Goal: Task Accomplishment & Management: Manage account settings

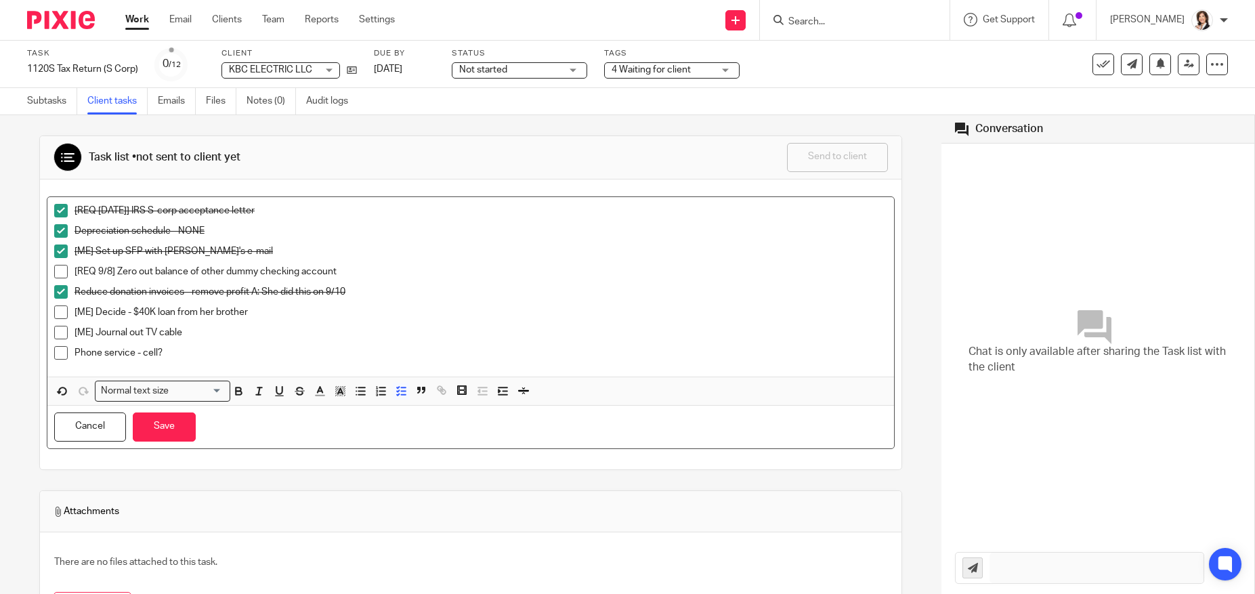
click at [809, 19] on input "Search" at bounding box center [848, 22] width 122 height 12
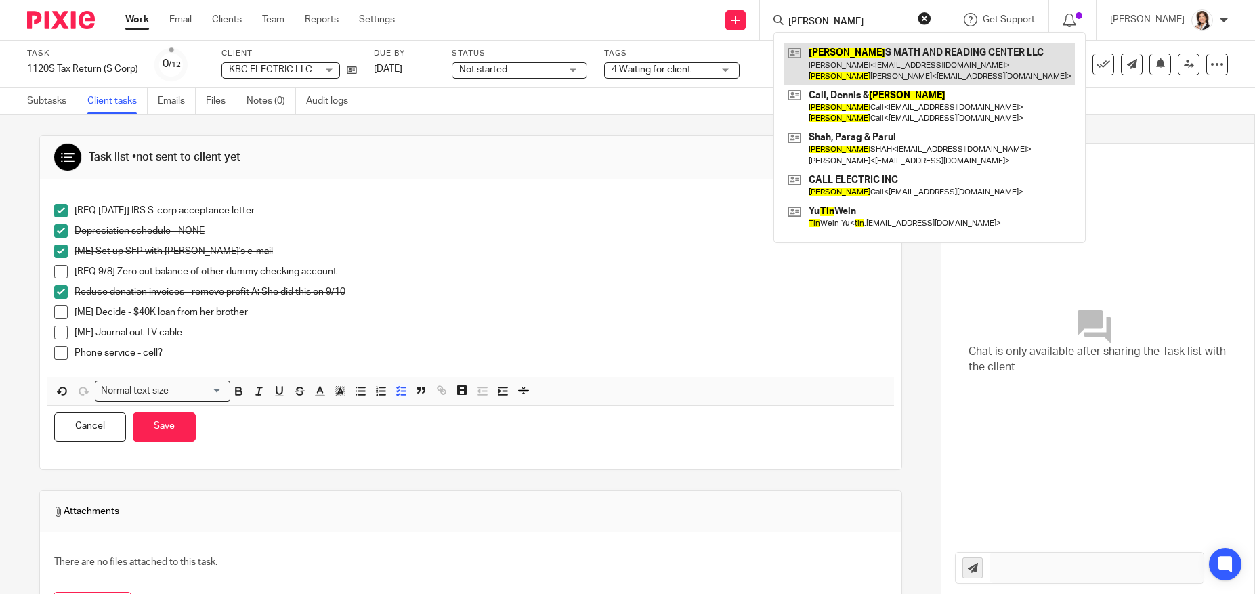
type input "tina"
click at [851, 51] on link at bounding box center [929, 64] width 291 height 42
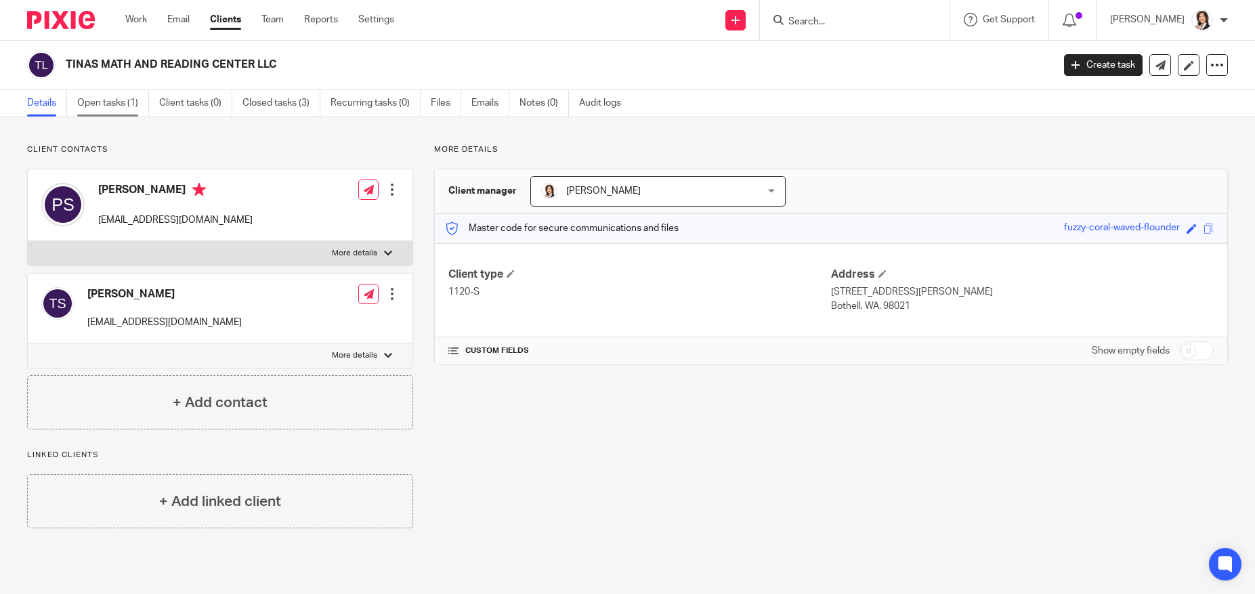
click at [103, 106] on link "Open tasks (1)" at bounding box center [113, 103] width 72 height 26
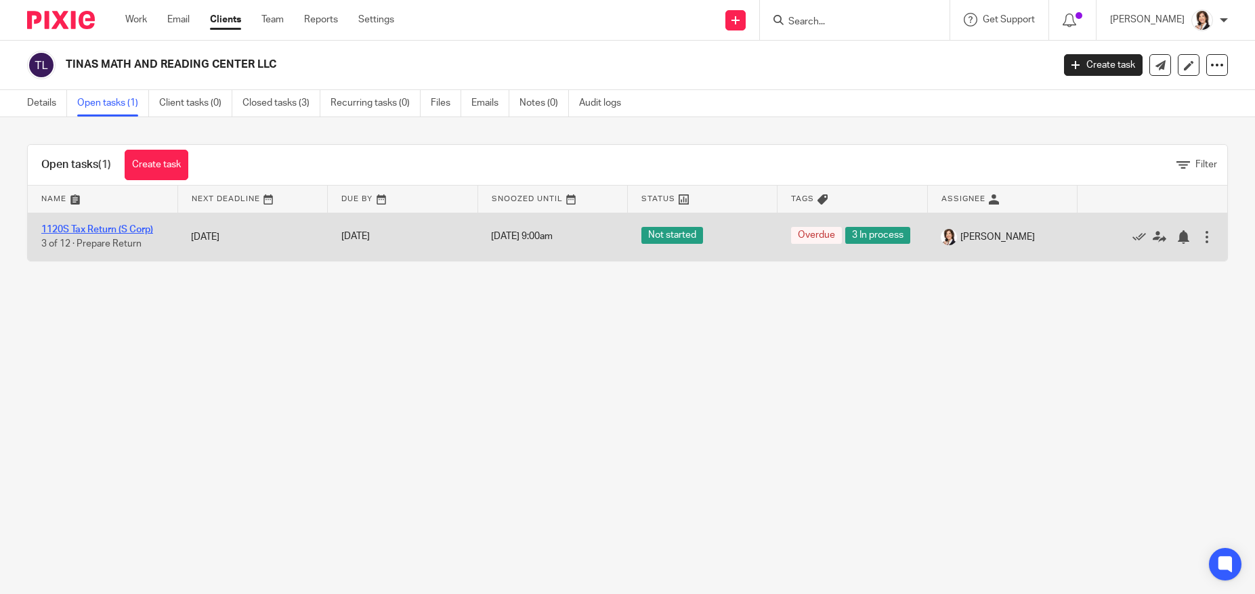
click at [86, 234] on link "1120S Tax Return (S Corp)" at bounding box center [97, 229] width 112 height 9
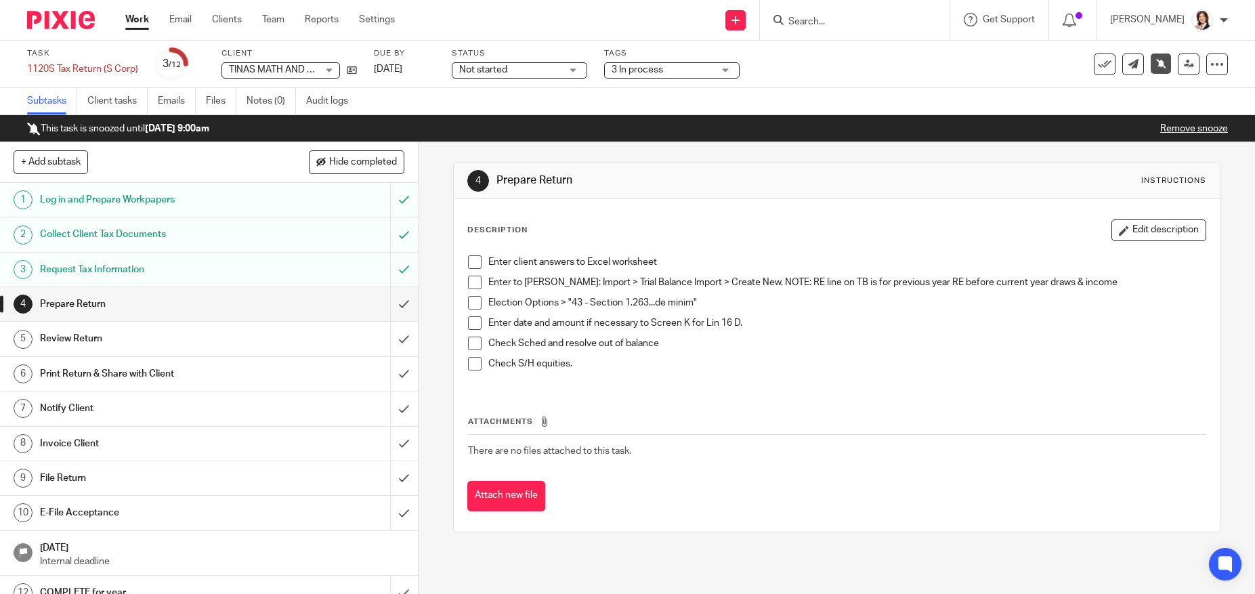
click at [247, 299] on h1 "Prepare Return" at bounding box center [152, 304] width 224 height 20
click at [391, 301] on input "submit" at bounding box center [209, 304] width 418 height 34
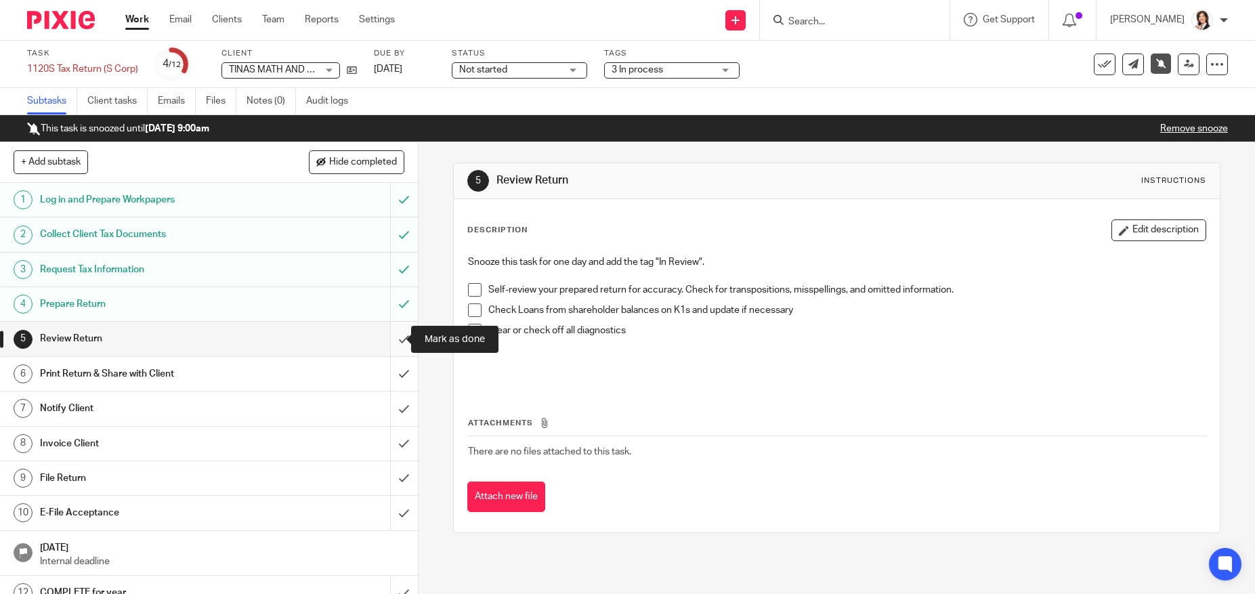
click at [383, 339] on input "submit" at bounding box center [209, 339] width 418 height 34
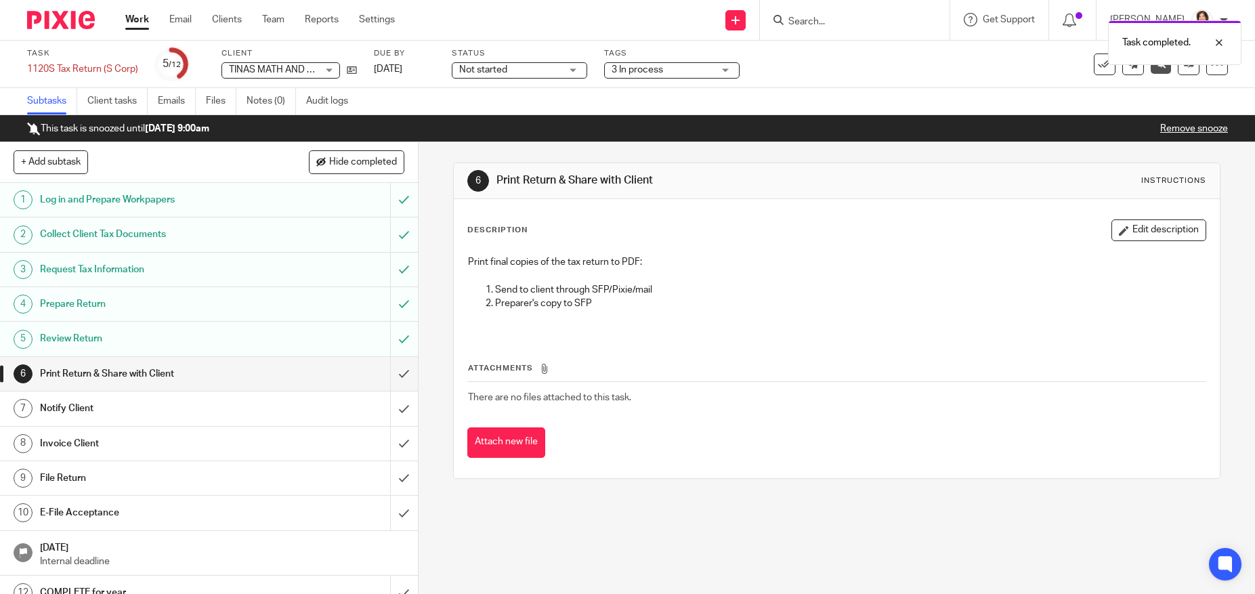
click at [19, 444] on div "8" at bounding box center [23, 443] width 19 height 19
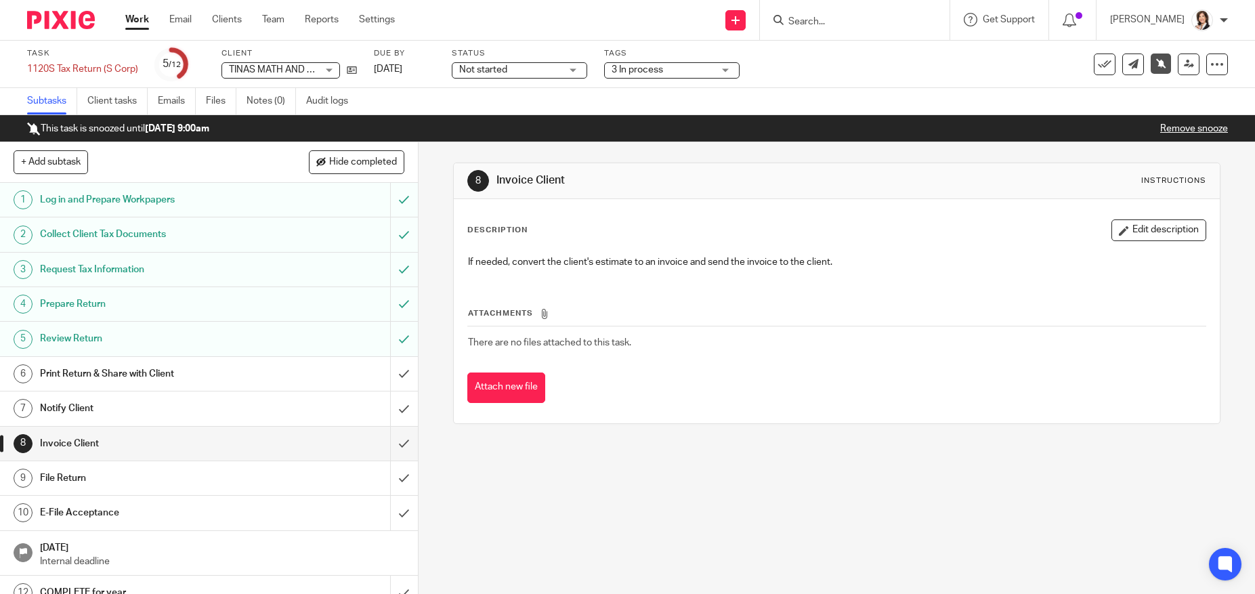
click at [100, 374] on h1 "Print Return & Share with Client" at bounding box center [152, 374] width 224 height 20
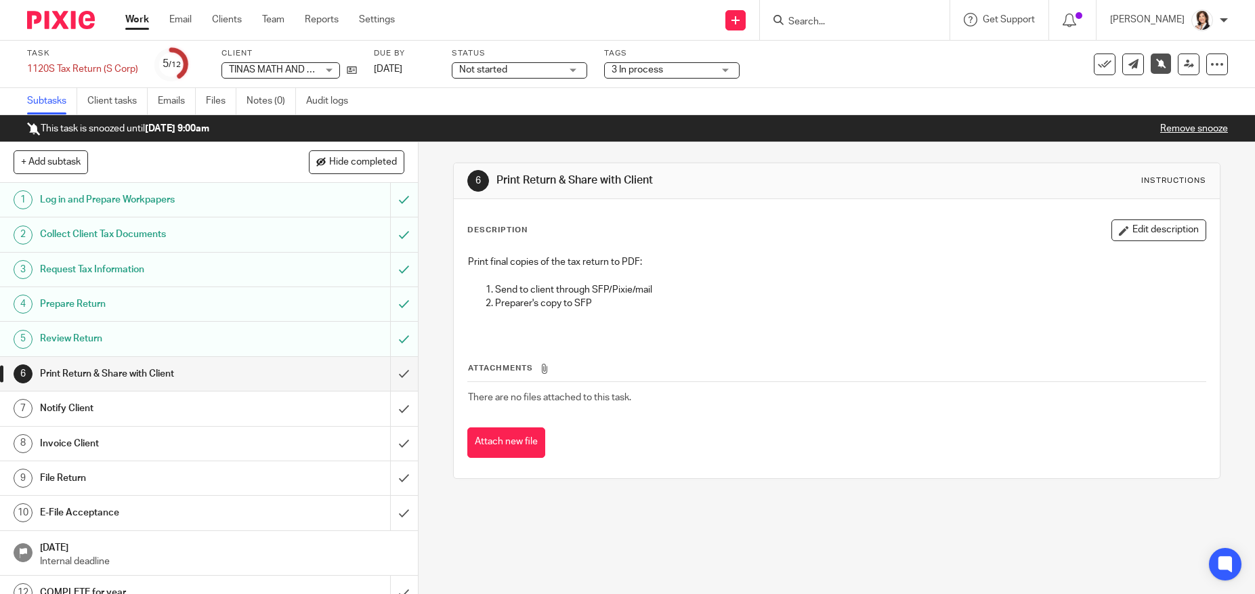
click at [64, 444] on h1 "Invoice Client" at bounding box center [152, 443] width 224 height 20
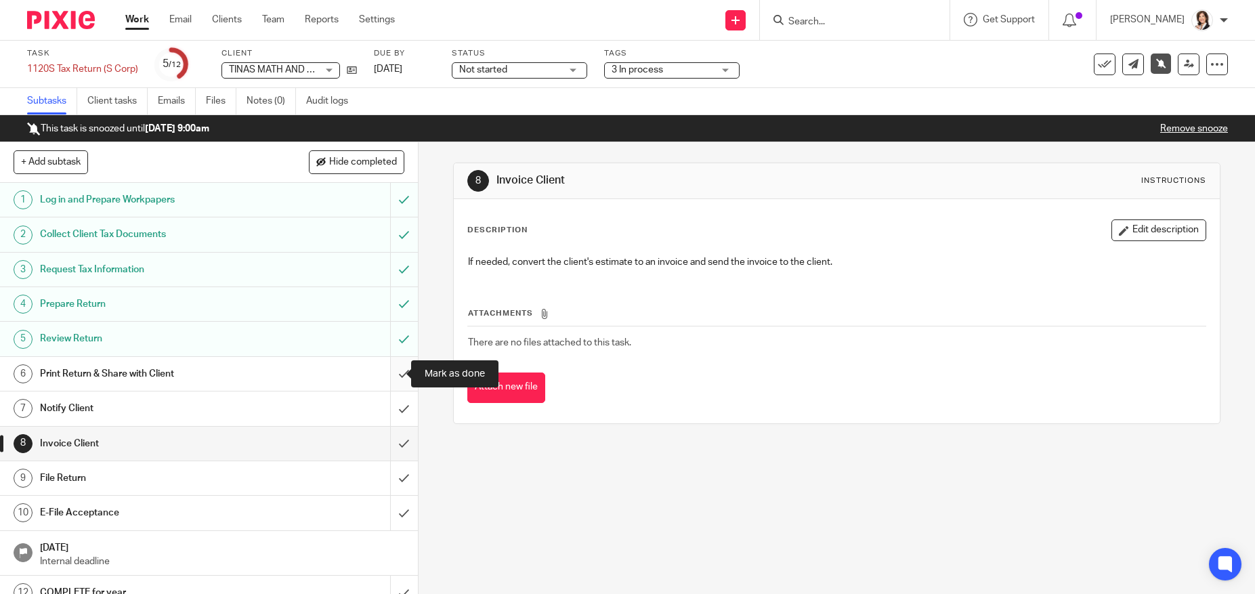
click at [389, 371] on input "submit" at bounding box center [209, 374] width 418 height 34
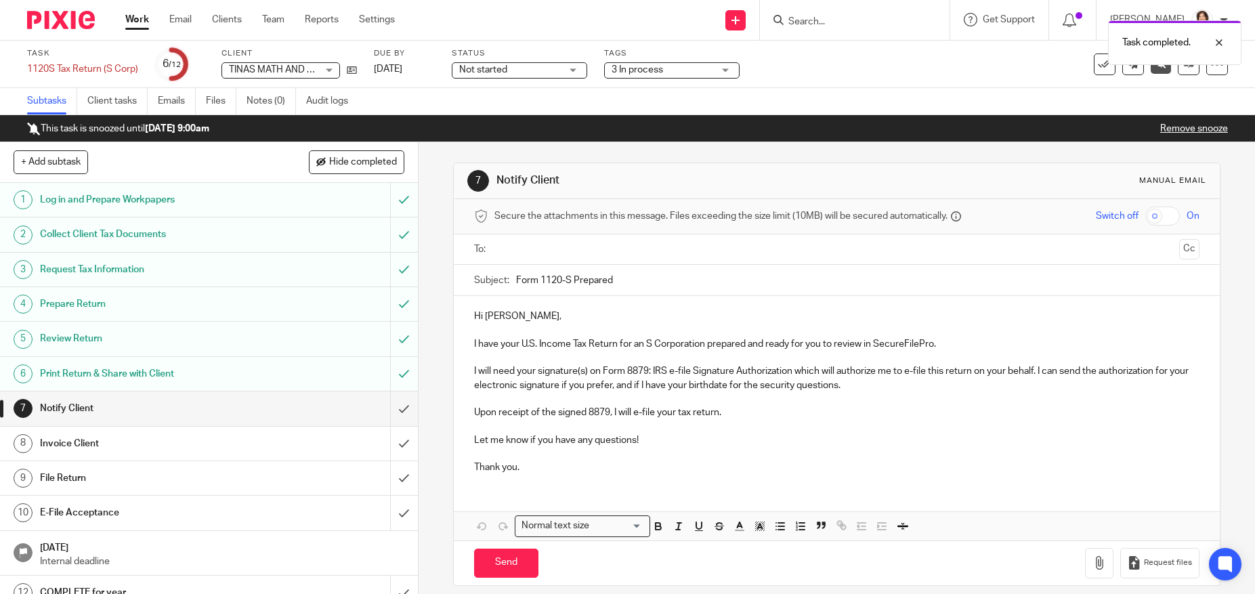
click at [519, 251] on input "text" at bounding box center [836, 250] width 674 height 16
click at [612, 245] on input "text" at bounding box center [892, 251] width 561 height 26
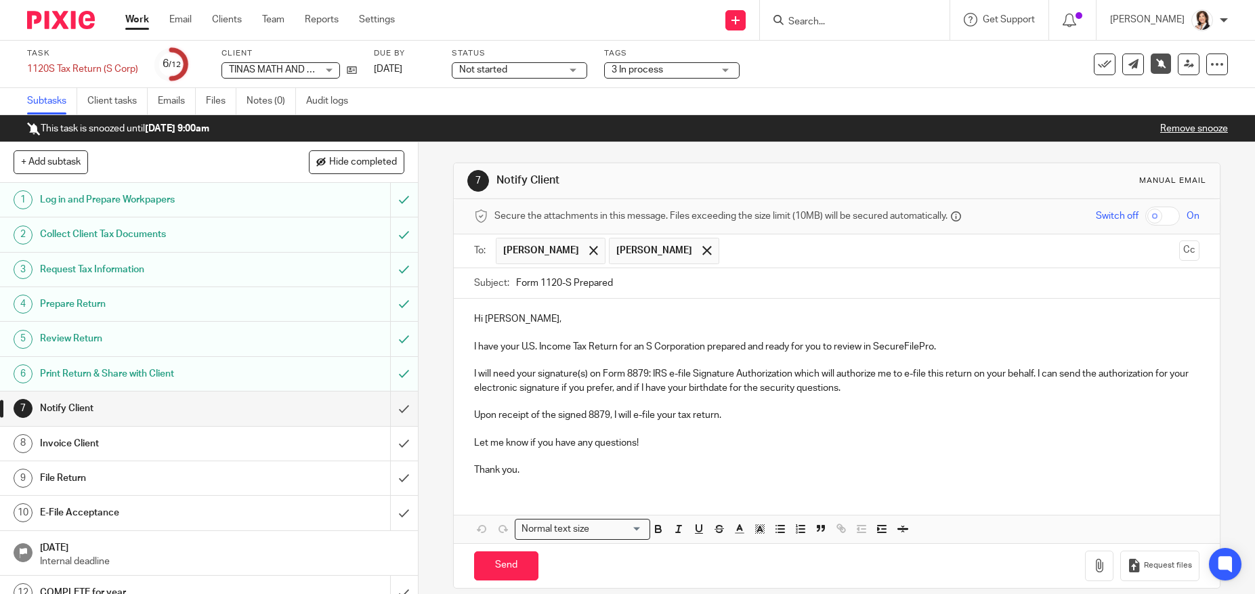
click at [639, 387] on p "I will need your signature(s) on Form 8879: IRS e-file Signature Authorization …" at bounding box center [836, 381] width 725 height 28
click at [607, 418] on p "Upon receipt of the signed 8879, I will e-file your tax return." at bounding box center [836, 415] width 725 height 14
click at [783, 416] on p "Upon receipt of the signed 8879 and invoice payment, I will e-file your tax ret…" at bounding box center [836, 415] width 725 height 14
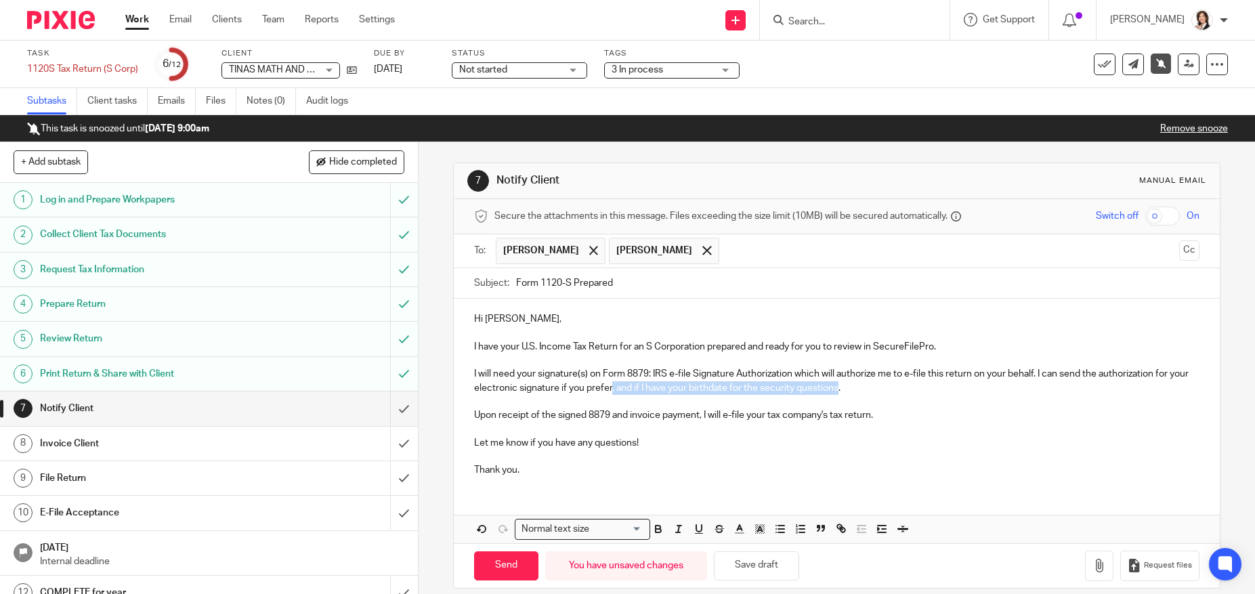
drag, startPoint x: 628, startPoint y: 392, endPoint x: 857, endPoint y: 392, distance: 228.2
click at [857, 392] on p "I will need your signature(s) on Form 8879: IRS e-file Signature Authorization …" at bounding box center [836, 381] width 725 height 28
click at [702, 255] on span at bounding box center [706, 250] width 9 height 9
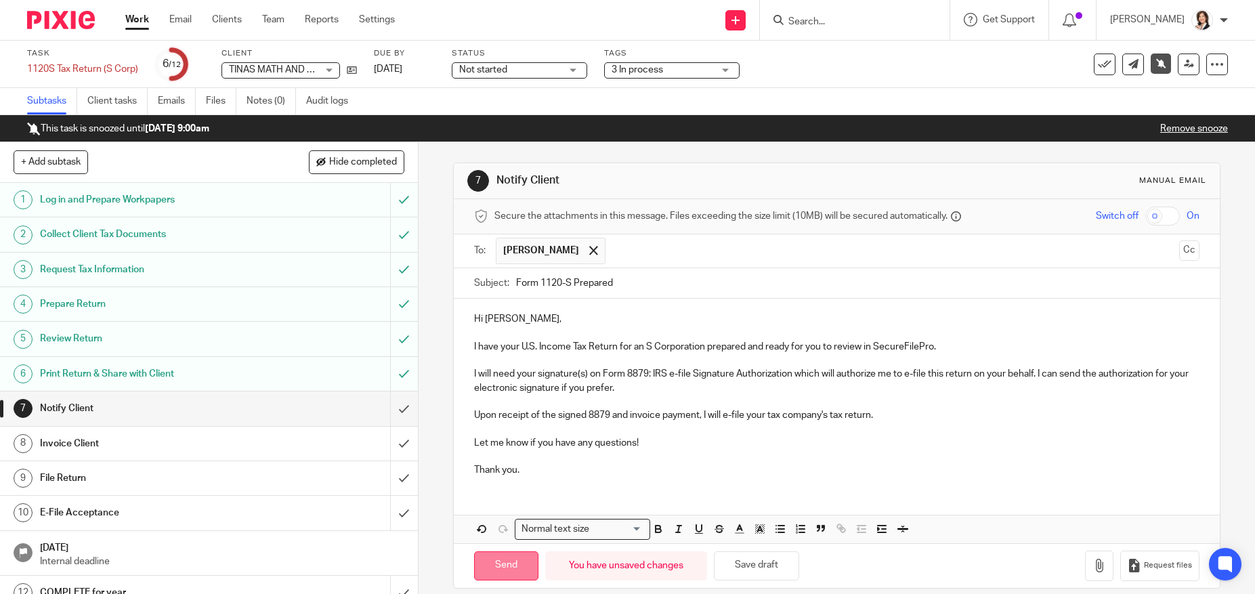
click at [509, 564] on input "Send" at bounding box center [506, 565] width 64 height 29
type input "Sent"
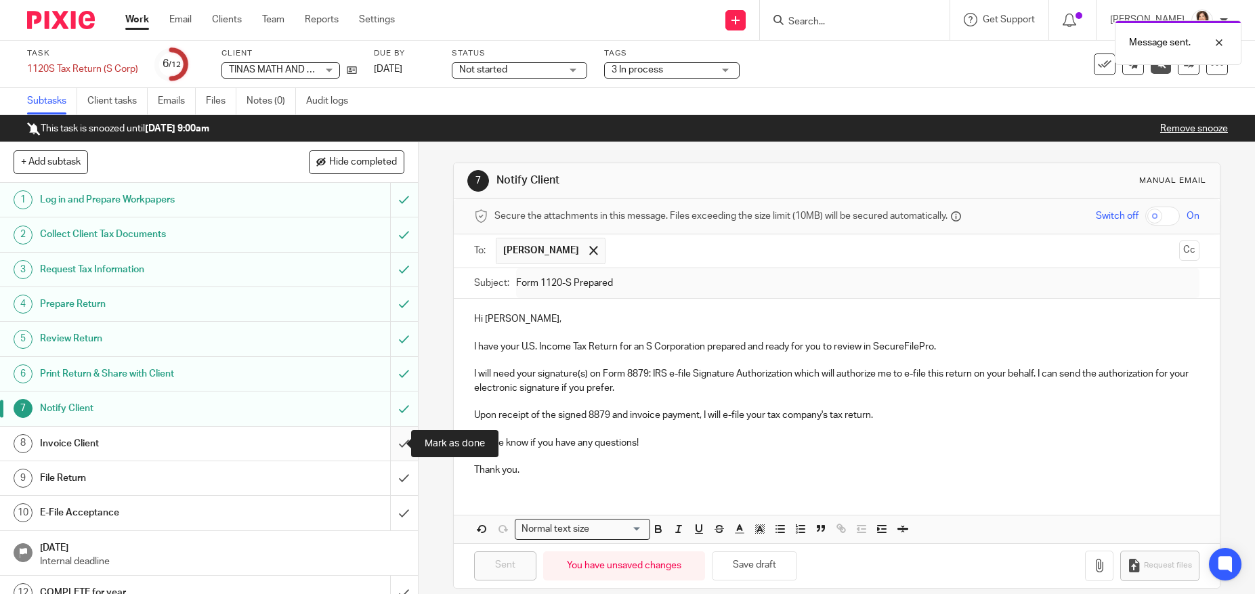
click at [385, 439] on input "submit" at bounding box center [209, 444] width 418 height 34
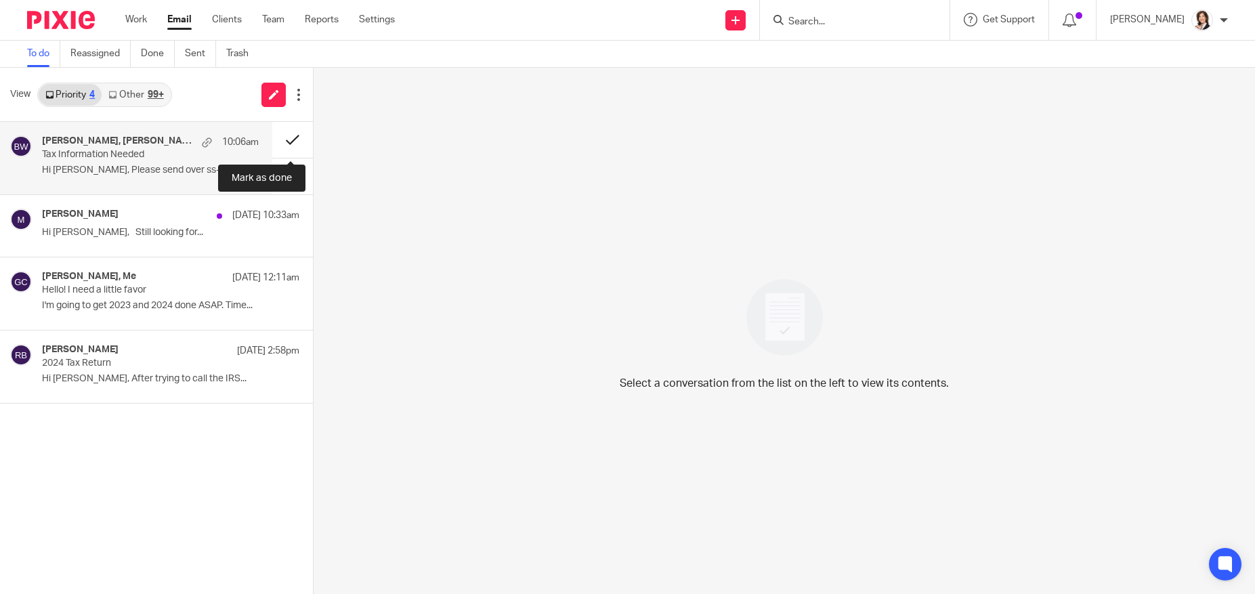
click at [291, 136] on button at bounding box center [292, 140] width 41 height 36
click at [87, 146] on h4 "[PERSON_NAME], Me" at bounding box center [89, 141] width 94 height 12
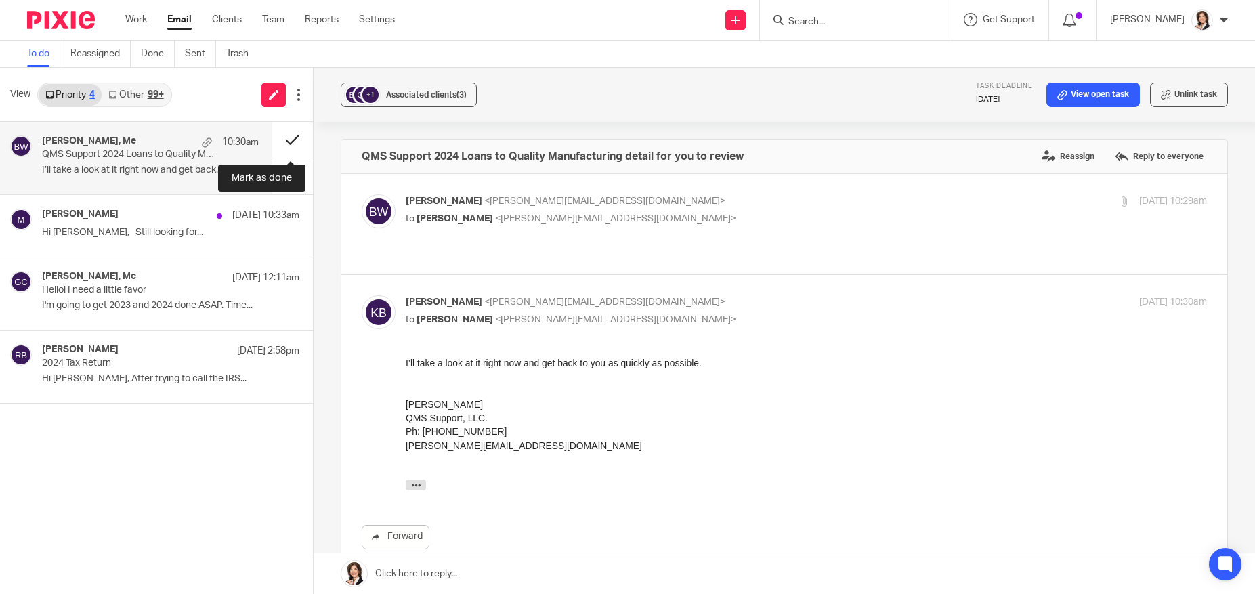
click at [288, 136] on button at bounding box center [292, 140] width 41 height 36
